Goal: Communication & Community: Answer question/provide support

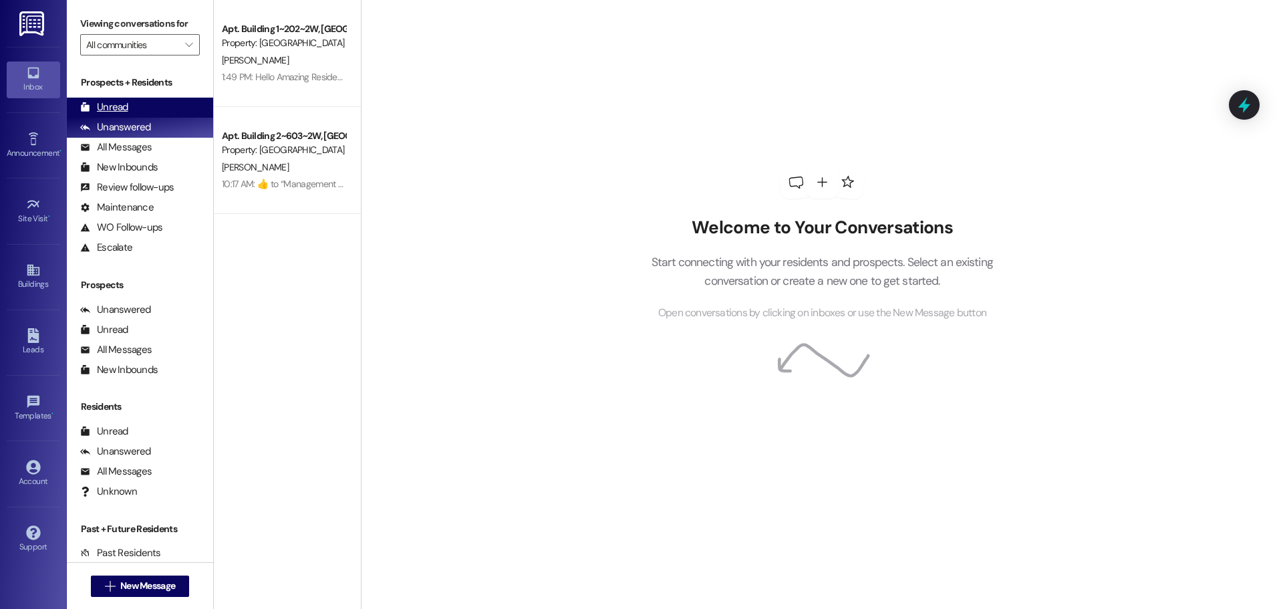
click at [131, 112] on div "Unread (0)" at bounding box center [140, 108] width 146 height 20
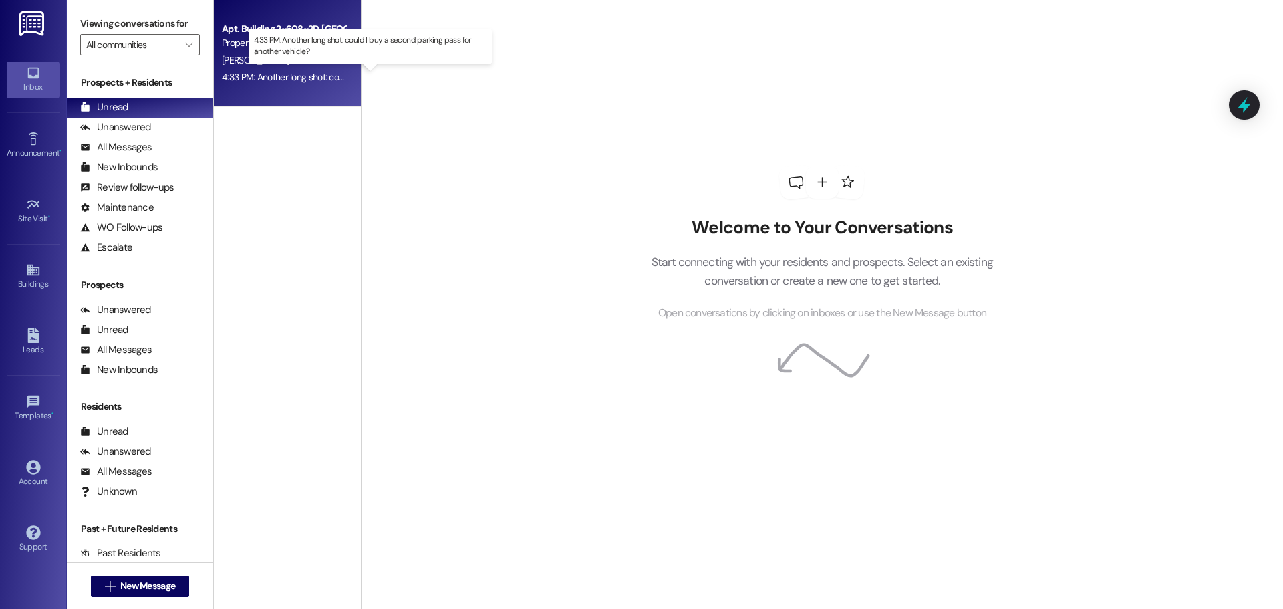
click at [254, 73] on div "4:33 PM: Another long shot: could I buy a second parking pass for another vehic…" at bounding box center [381, 77] width 319 height 12
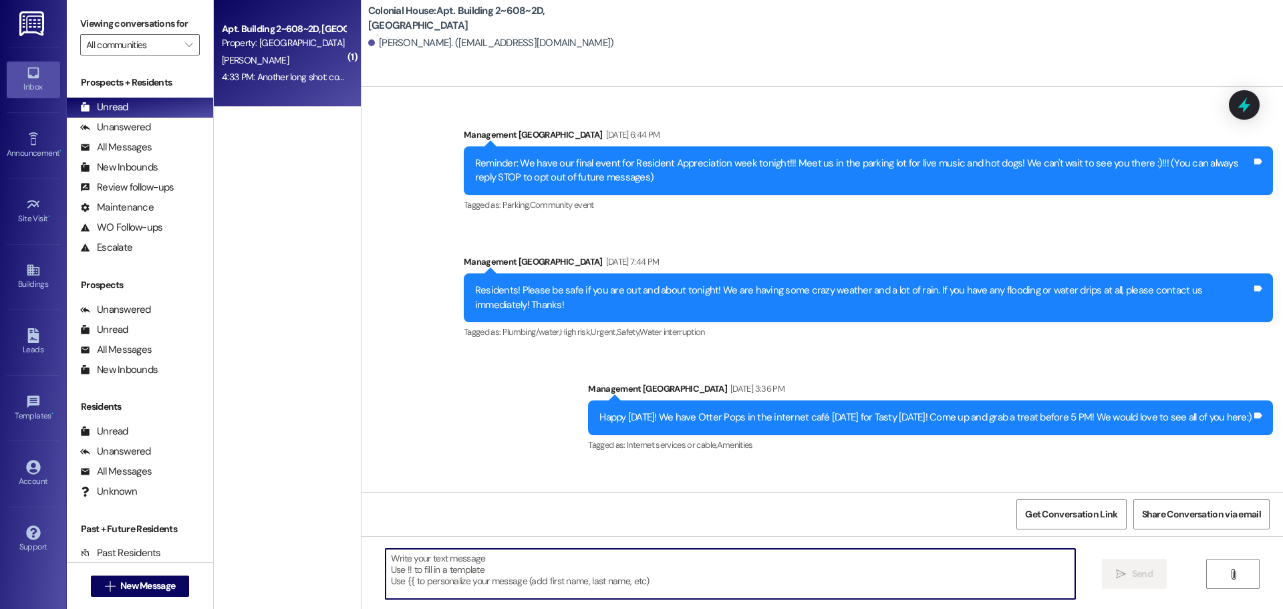
scroll to position [41531, 0]
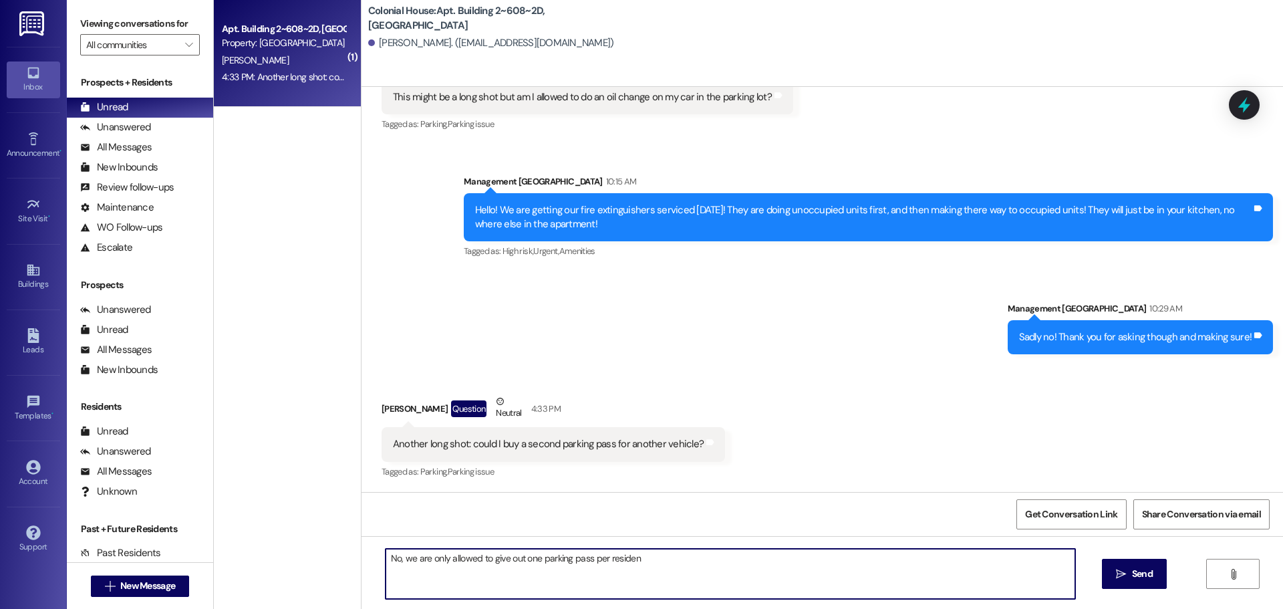
type textarea "No, we are only allowed to give out one parking pass per resident"
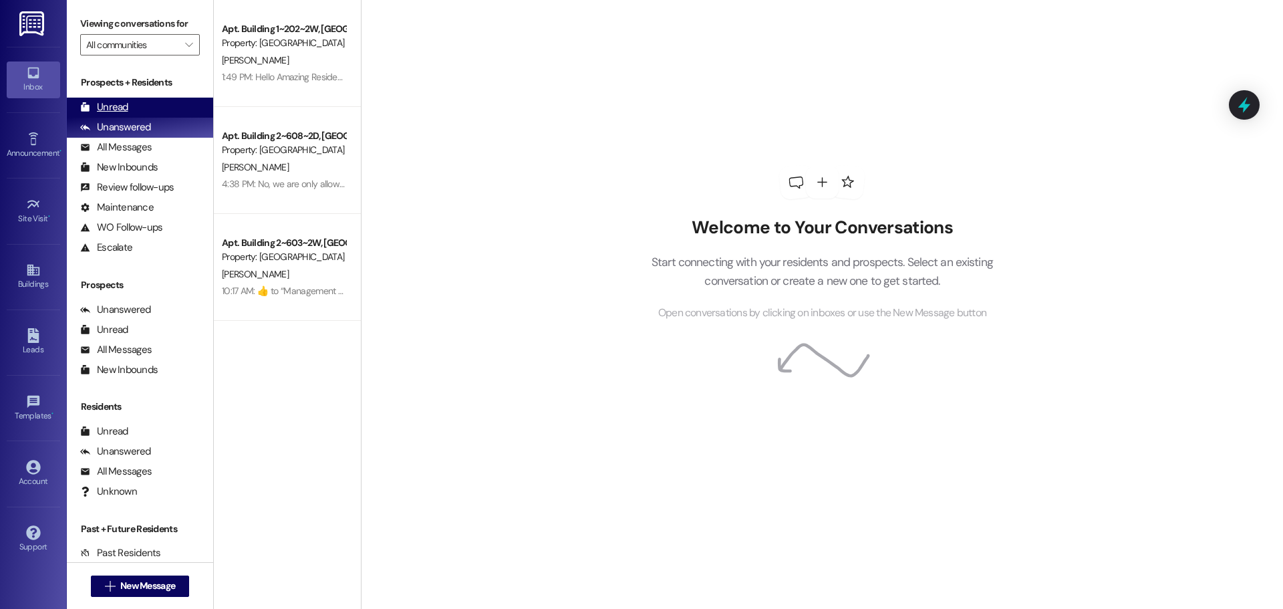
click at [119, 110] on div "Unread" at bounding box center [104, 107] width 48 height 14
